Goal: Register for event/course

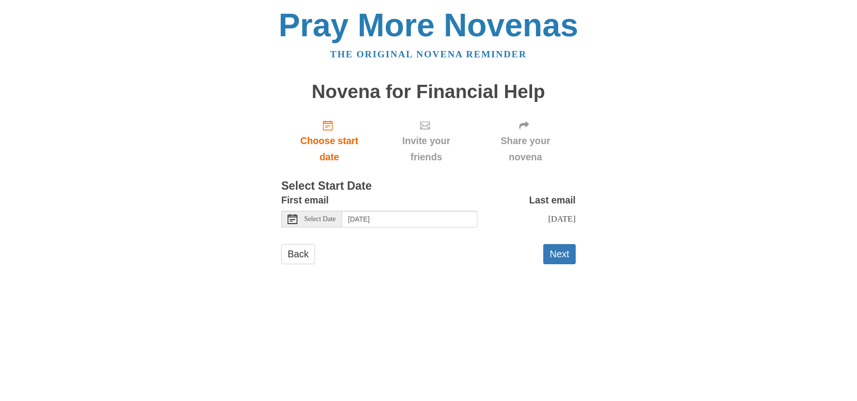
click at [291, 221] on use at bounding box center [292, 219] width 10 height 10
click at [293, 219] on icon at bounding box center [292, 219] width 10 height 10
click at [554, 257] on button "Next" at bounding box center [559, 254] width 32 height 20
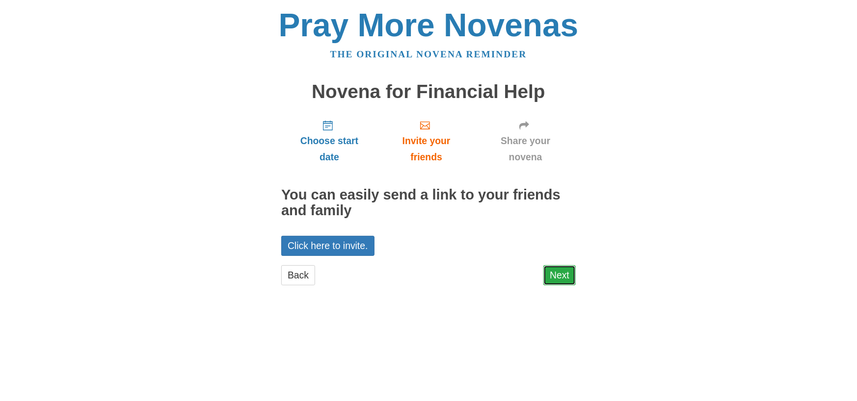
click at [552, 273] on link "Next" at bounding box center [559, 275] width 32 height 20
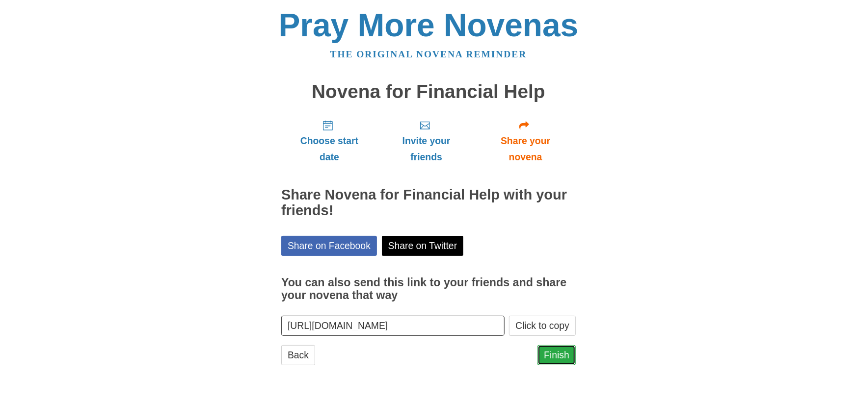
click at [554, 354] on link "Finish" at bounding box center [556, 355] width 38 height 20
